Goal: Task Accomplishment & Management: Use online tool/utility

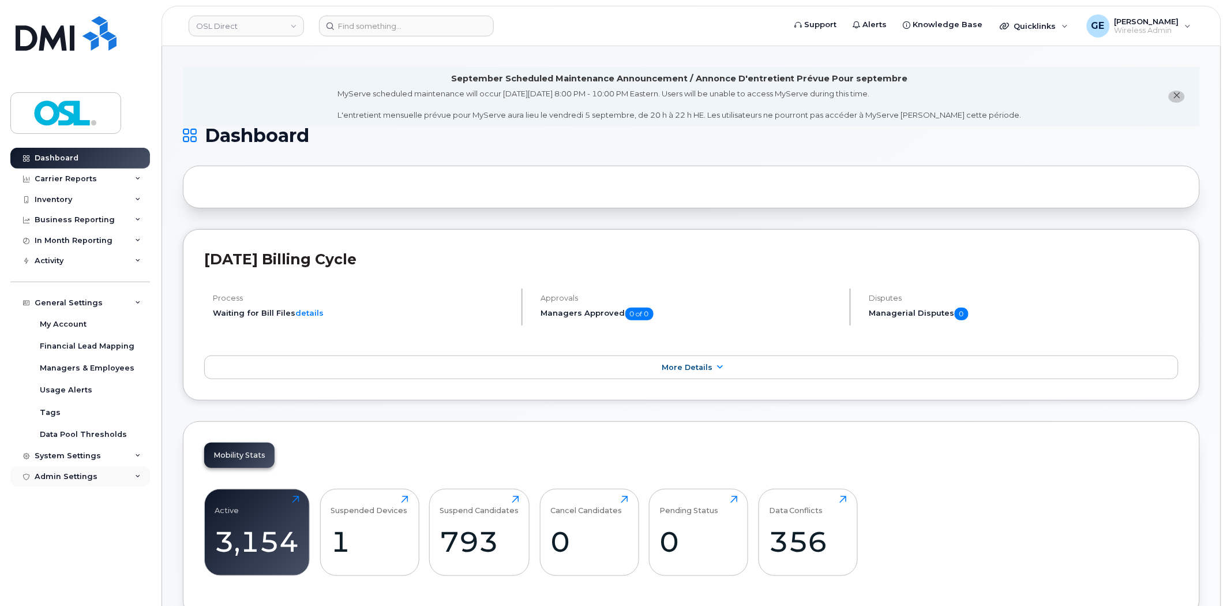
click at [76, 481] on div "Admin Settings" at bounding box center [80, 476] width 140 height 21
click at [83, 517] on div "Integrations" at bounding box center [64, 519] width 49 height 10
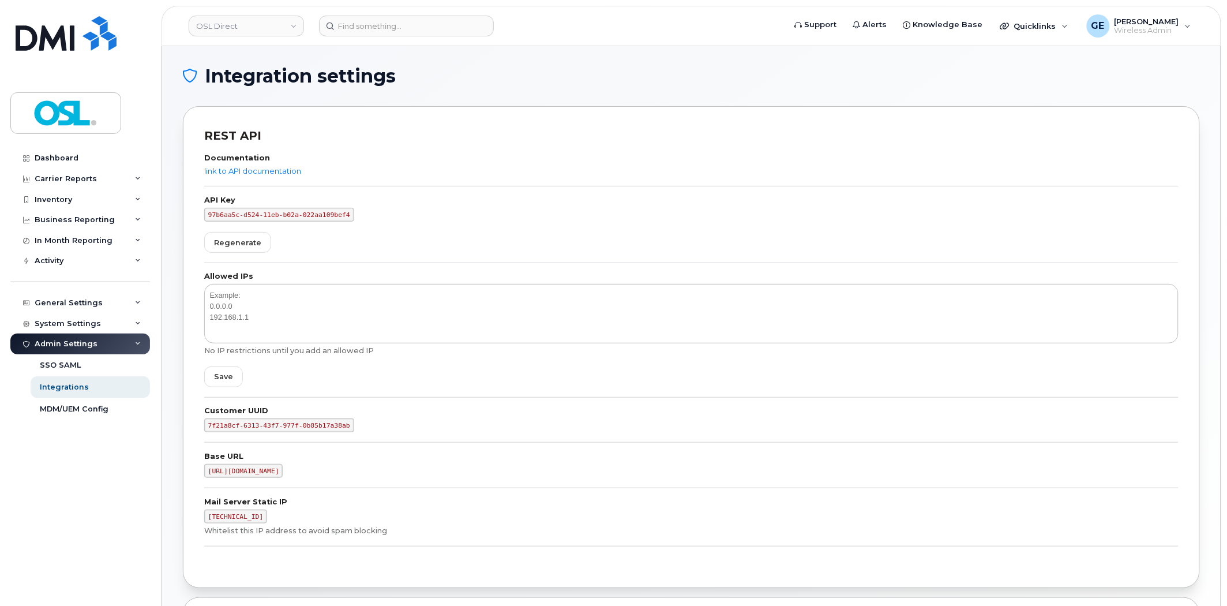
click at [568, 223] on form "API Key 97b6aa5c-d524-11eb-b02a-022aa109bef4 Regenerate" at bounding box center [691, 230] width 974 height 66
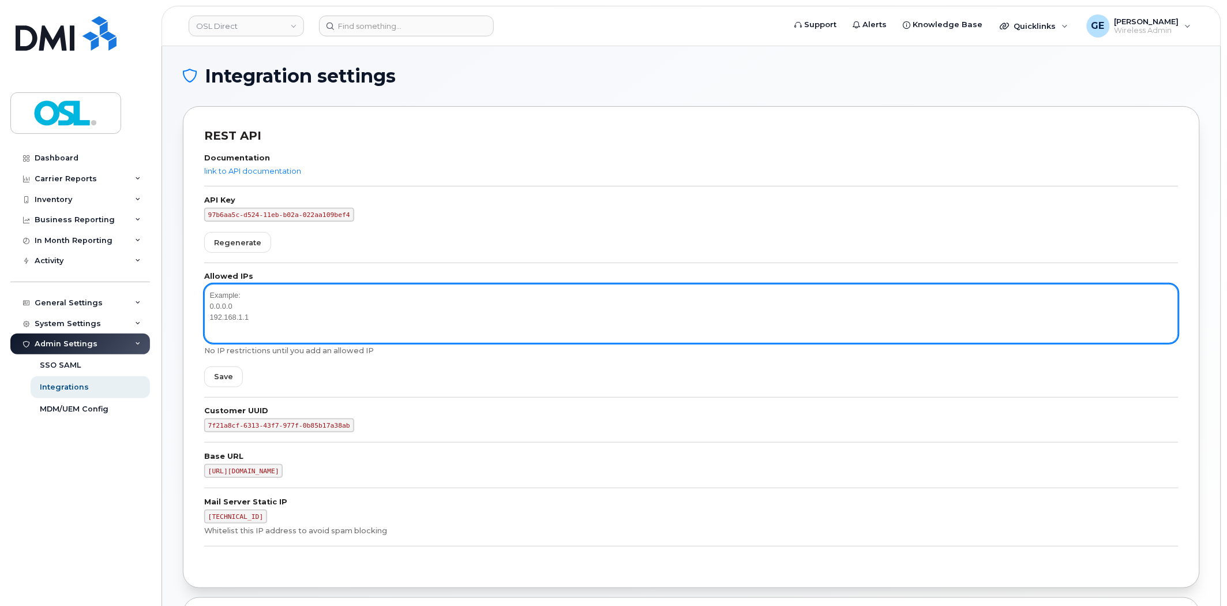
click at [422, 305] on textarea at bounding box center [691, 313] width 974 height 59
click at [416, 313] on textarea at bounding box center [691, 313] width 974 height 59
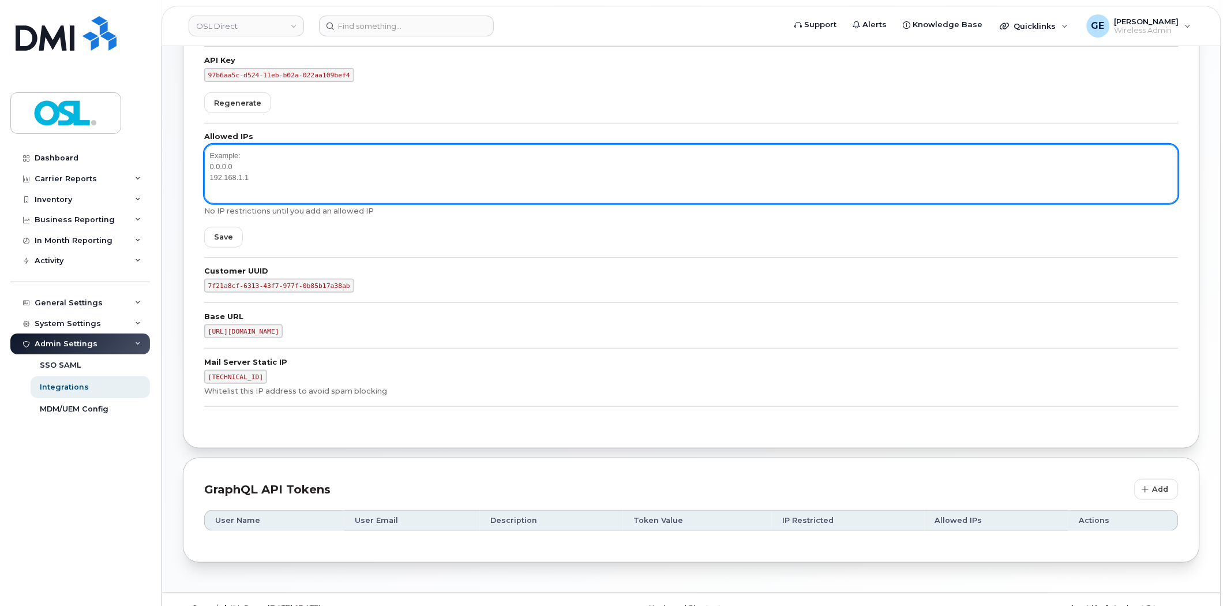
scroll to position [164, 0]
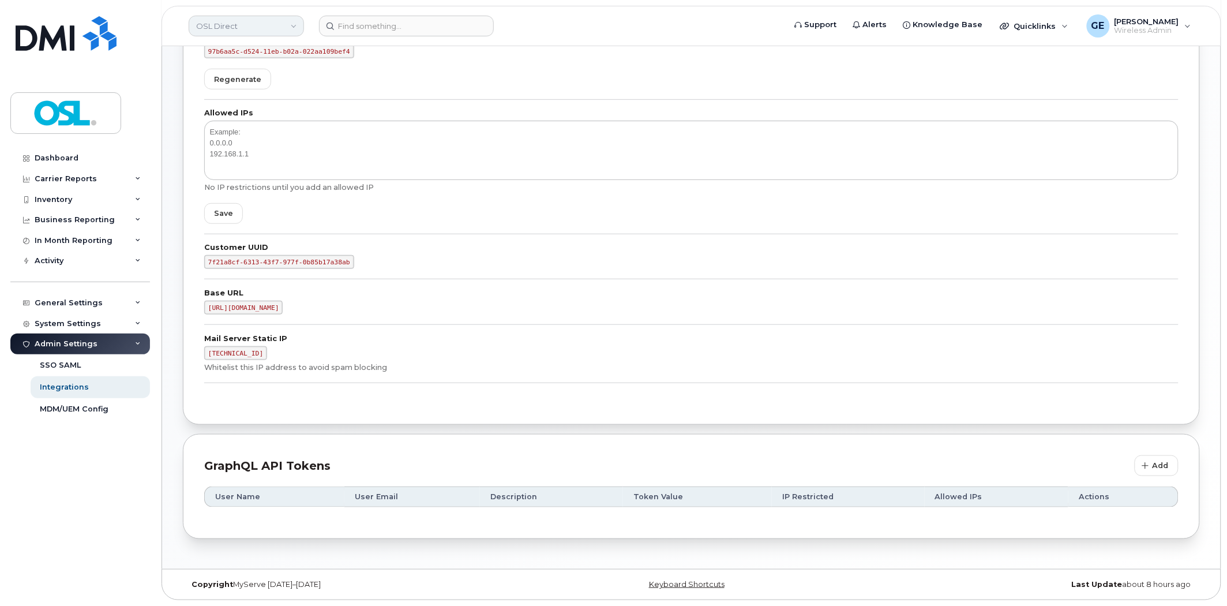
click at [266, 31] on link "OSL Direct" at bounding box center [246, 26] width 115 height 21
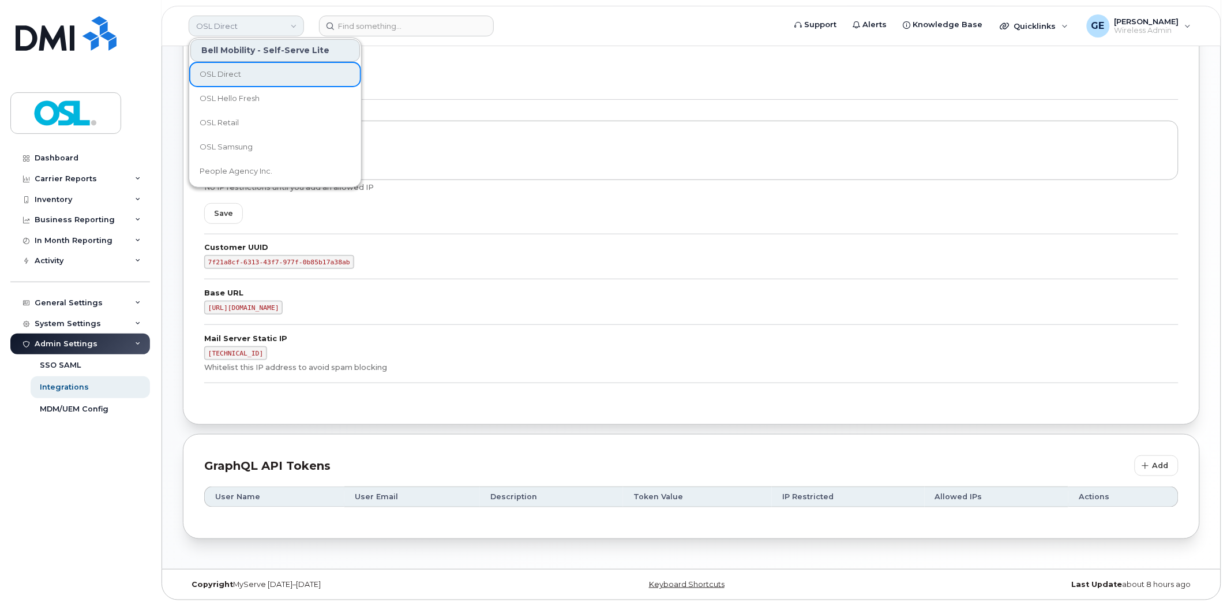
click at [267, 27] on link "OSL Direct" at bounding box center [246, 26] width 115 height 21
click at [489, 81] on form "API Key 97b6aa5c-d524-11eb-b02a-022aa109bef4 Regenerate" at bounding box center [691, 66] width 974 height 66
